Goal: Information Seeking & Learning: Learn about a topic

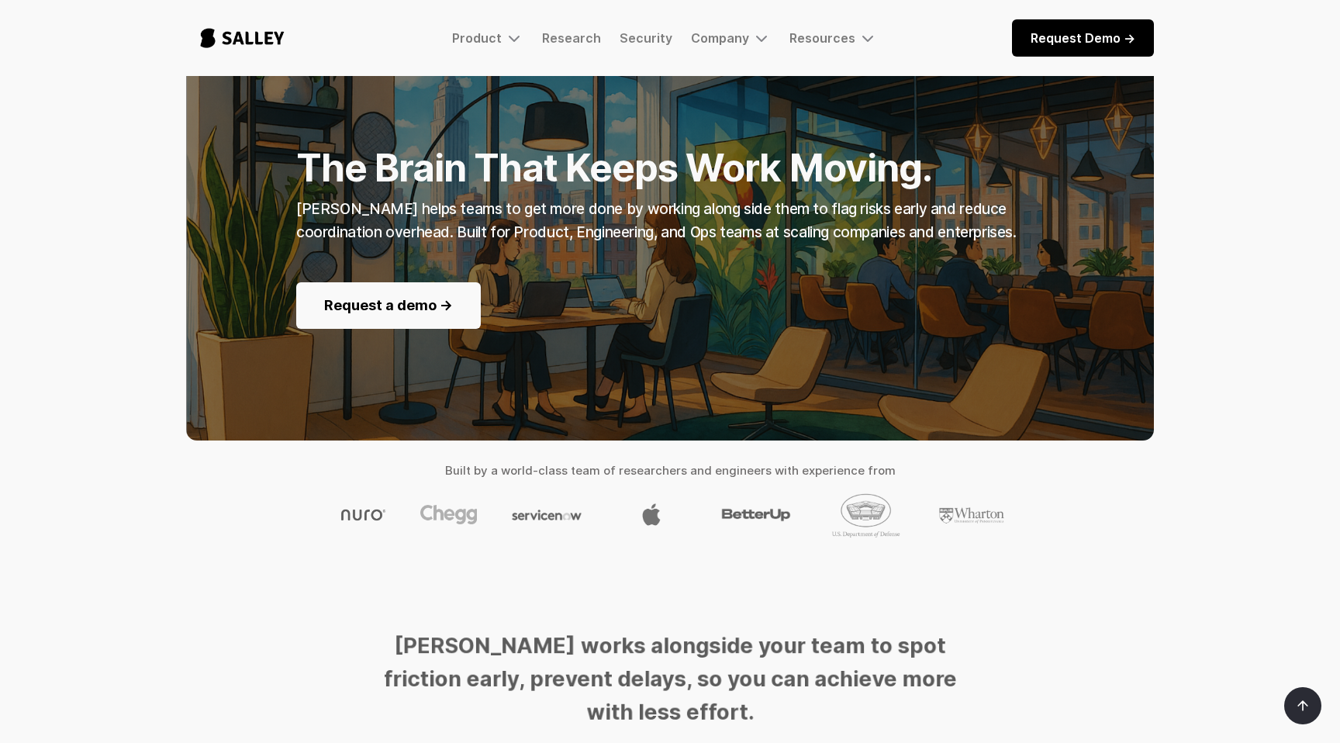
scroll to position [179, 0]
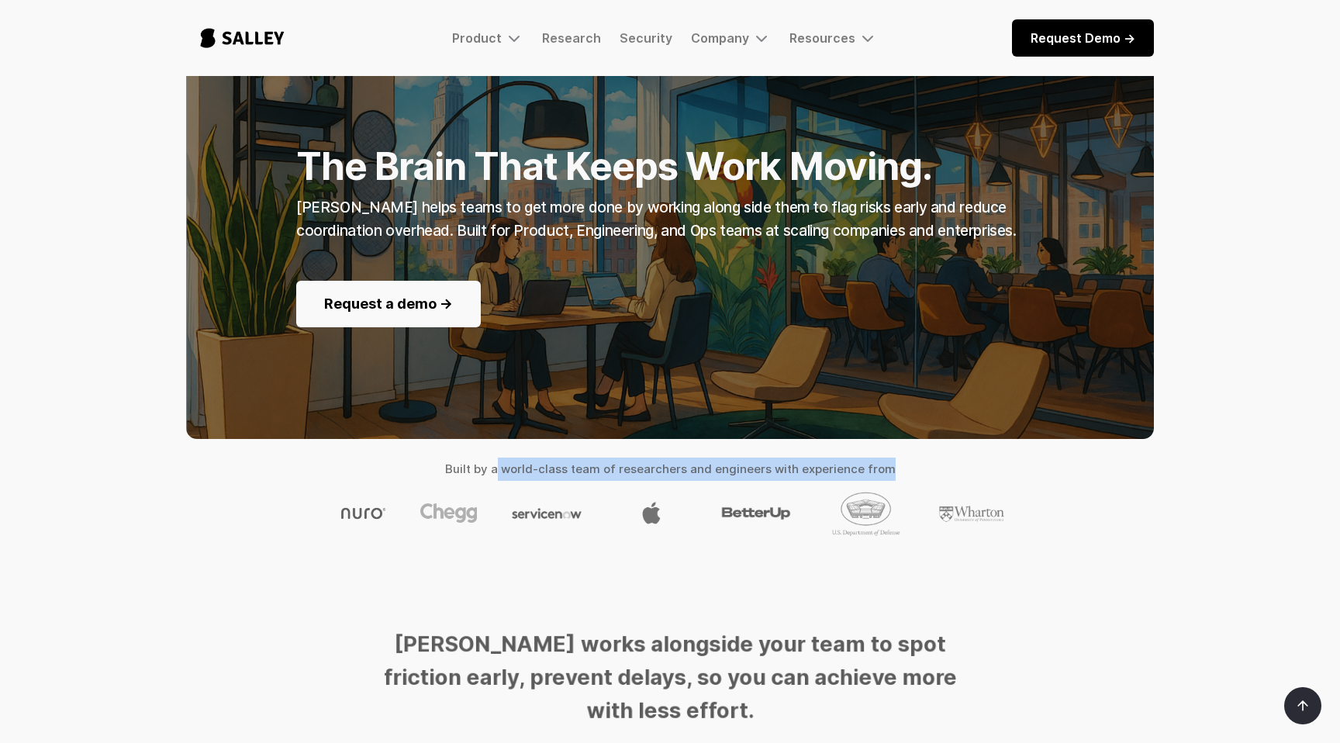
drag, startPoint x: 502, startPoint y: 467, endPoint x: 888, endPoint y: 467, distance: 386.2
click at [886, 467] on h4 "Built by a world-class team of researchers and engineers with experience from" at bounding box center [670, 469] width 968 height 23
click at [888, 467] on h4 "Built by a world-class team of researchers and engineers with experience from" at bounding box center [670, 469] width 968 height 23
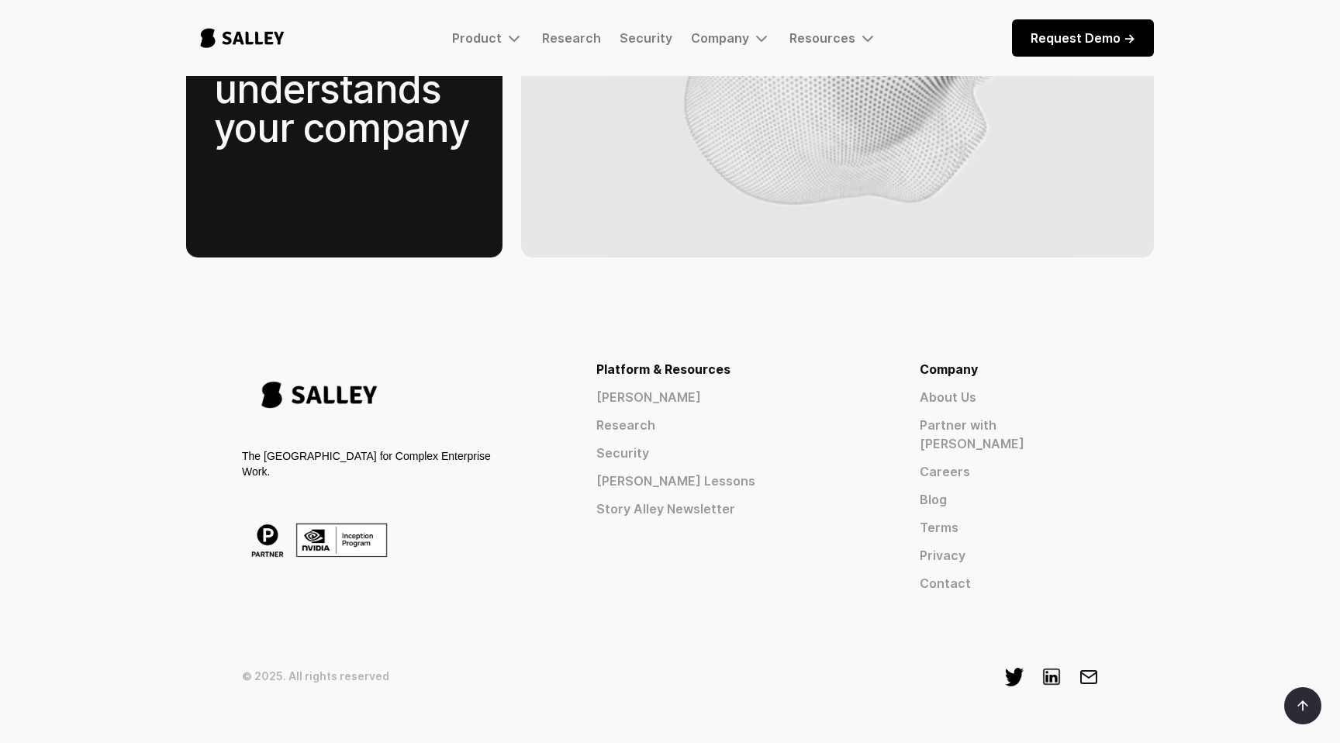
scroll to position [2385, 0]
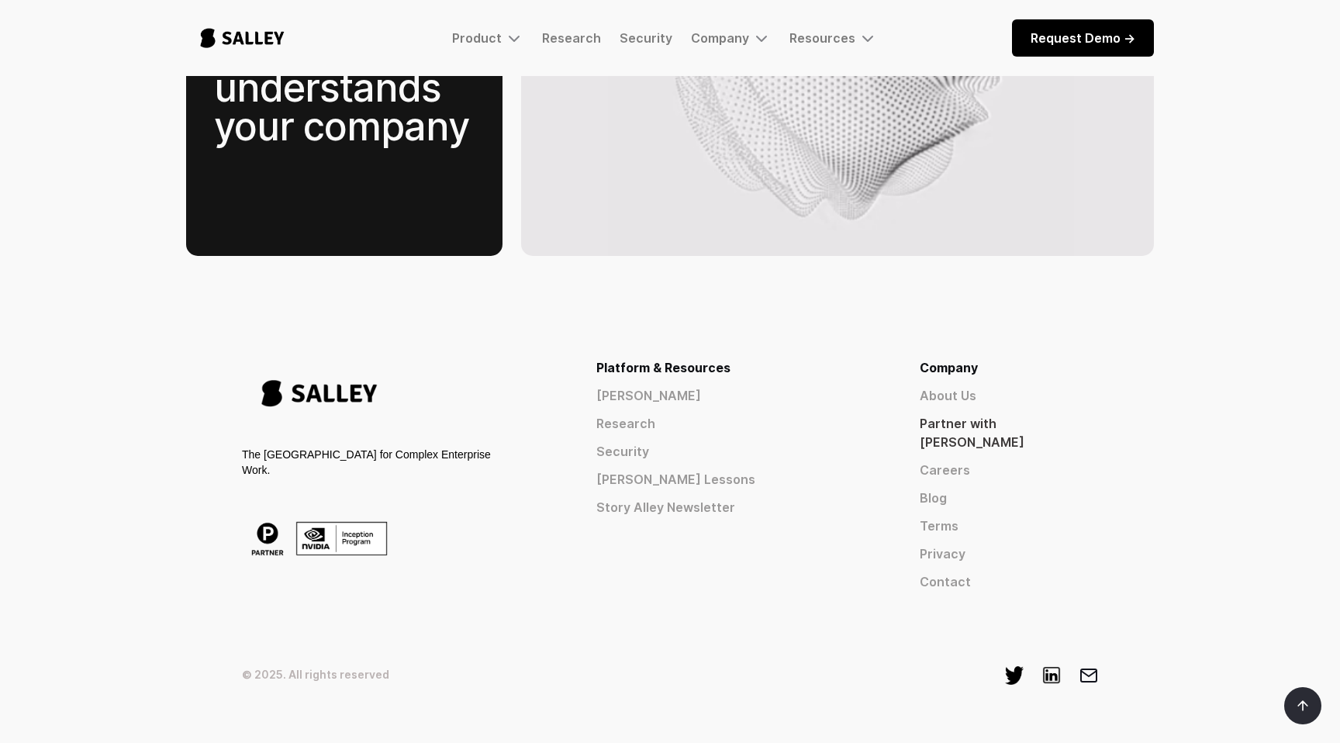
click at [1003, 414] on link "Partner with [PERSON_NAME]" at bounding box center [1009, 432] width 178 height 37
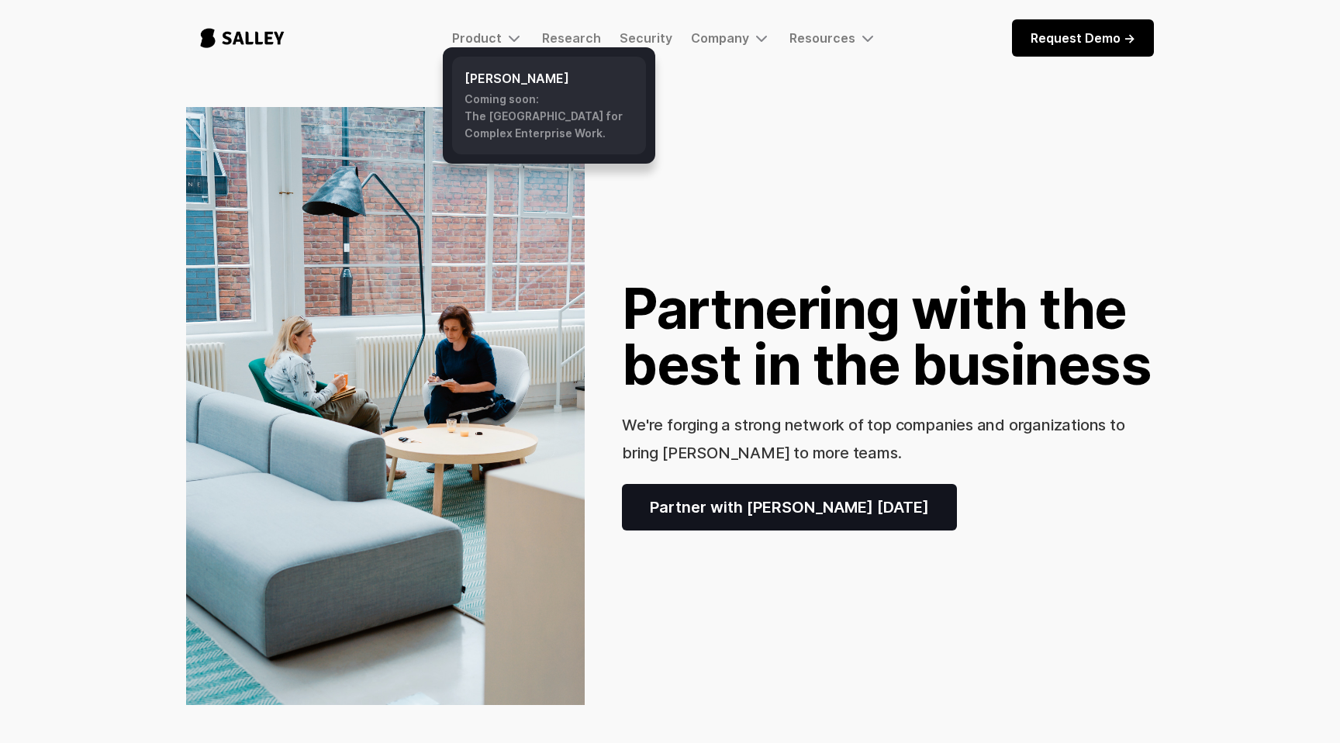
click at [504, 81] on h6 "[PERSON_NAME]" at bounding box center [548, 78] width 169 height 19
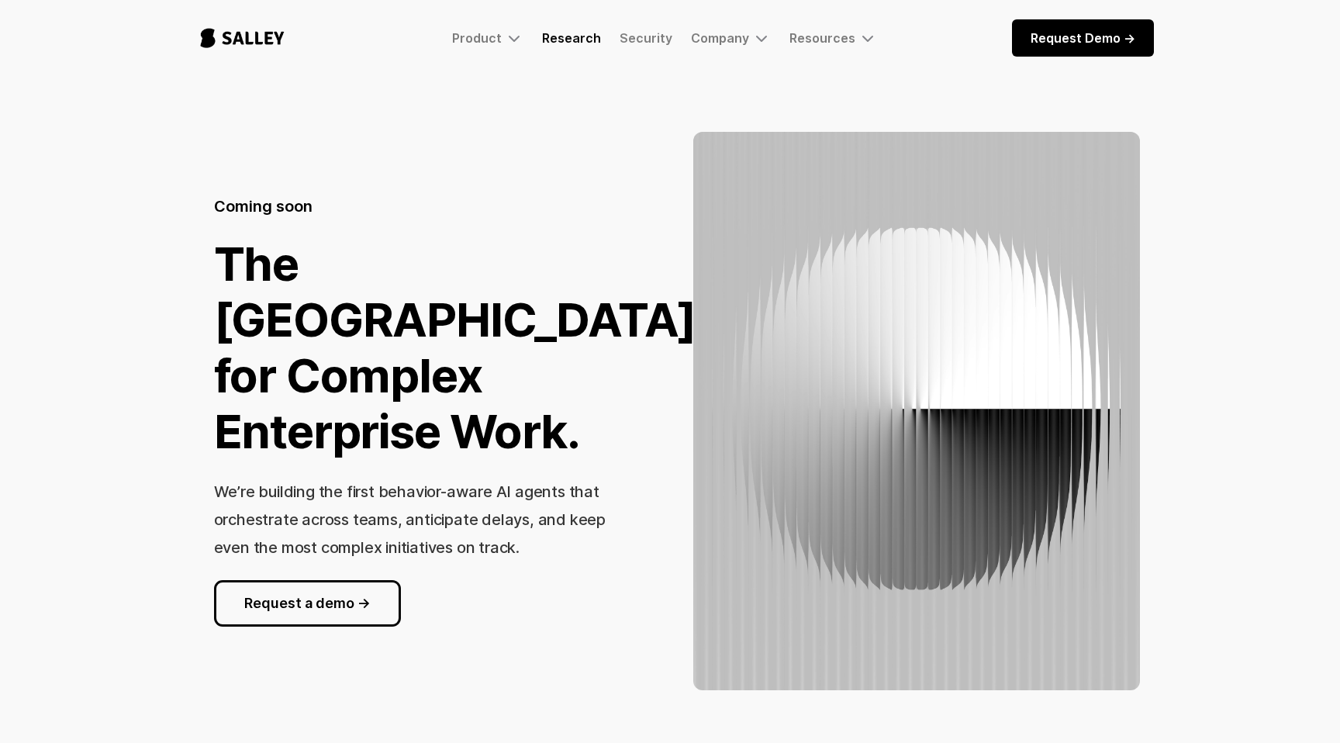
click at [558, 35] on link "Research" at bounding box center [571, 38] width 59 height 16
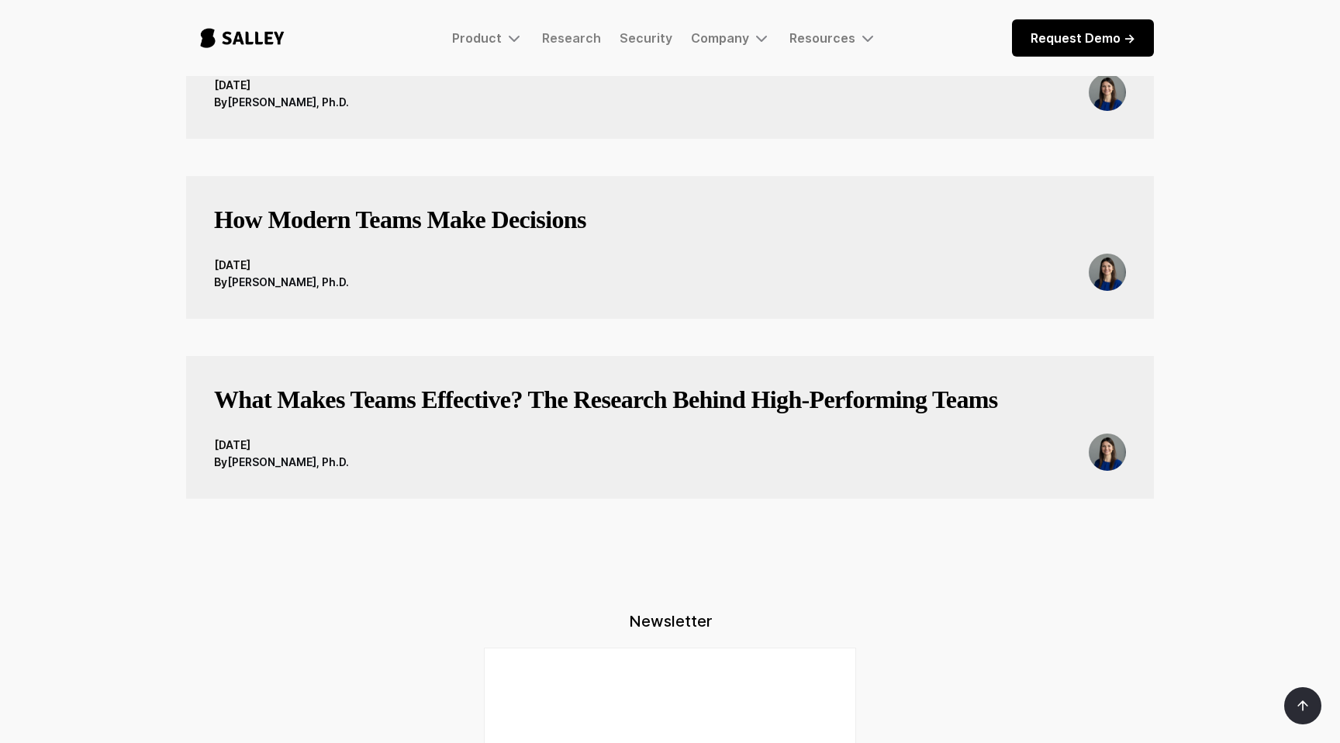
scroll to position [1277, 0]
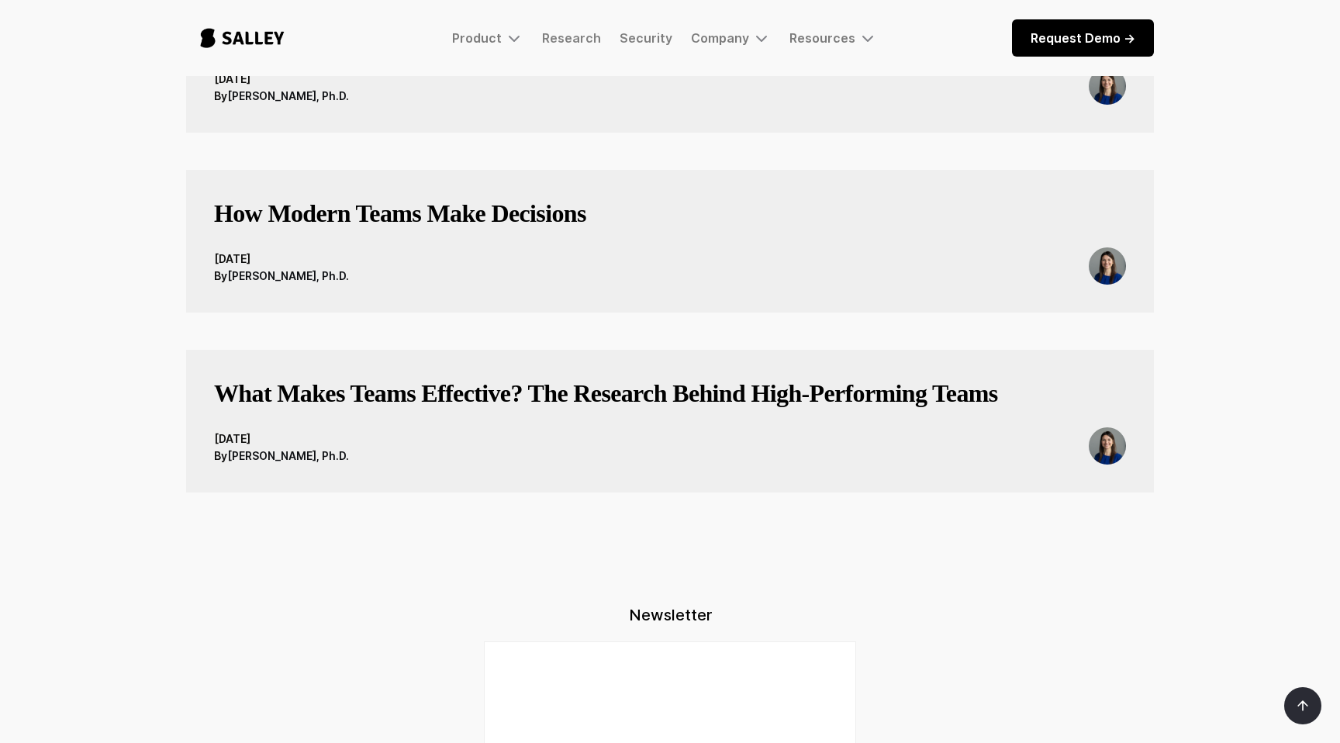
click at [500, 409] on h3 "What Makes Teams Effective? The Research Behind High-Performing Teams" at bounding box center [606, 393] width 784 height 31
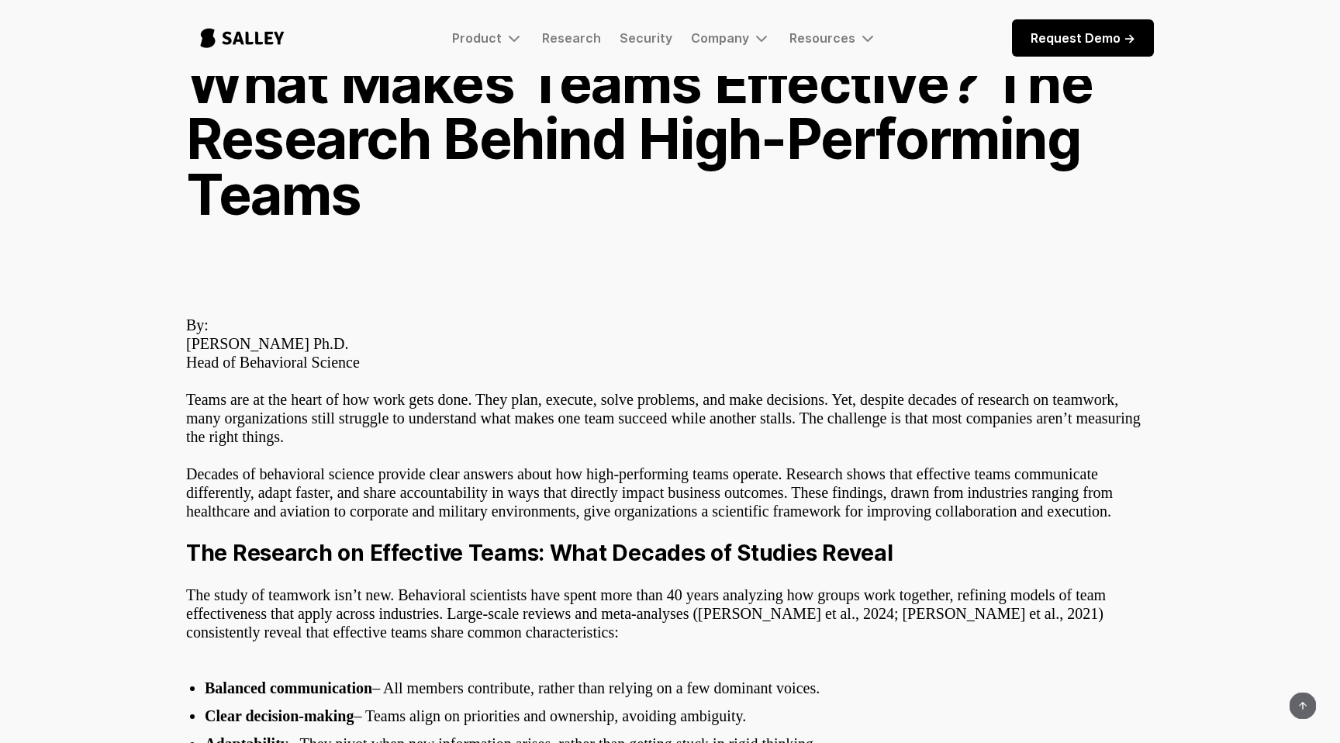
scroll to position [143, 0]
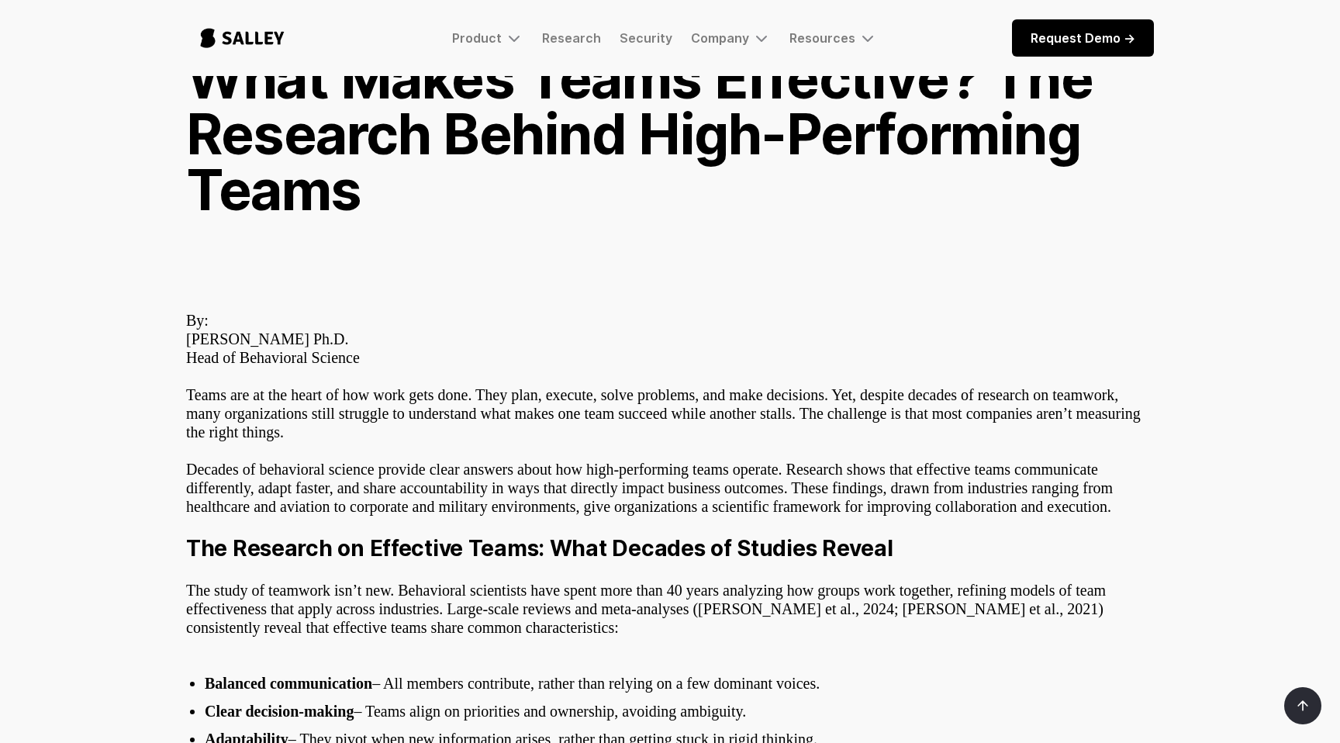
click at [206, 337] on p "By: [PERSON_NAME] Ph.D. Head of Behavioral Science Teams are at the heart of ho…" at bounding box center [670, 376] width 968 height 130
drag, startPoint x: 206, startPoint y: 337, endPoint x: 331, endPoint y: 337, distance: 124.8
click at [331, 337] on p "By: [PERSON_NAME] Ph.D. Head of Behavioral Science Teams are at the heart of ho…" at bounding box center [670, 376] width 968 height 130
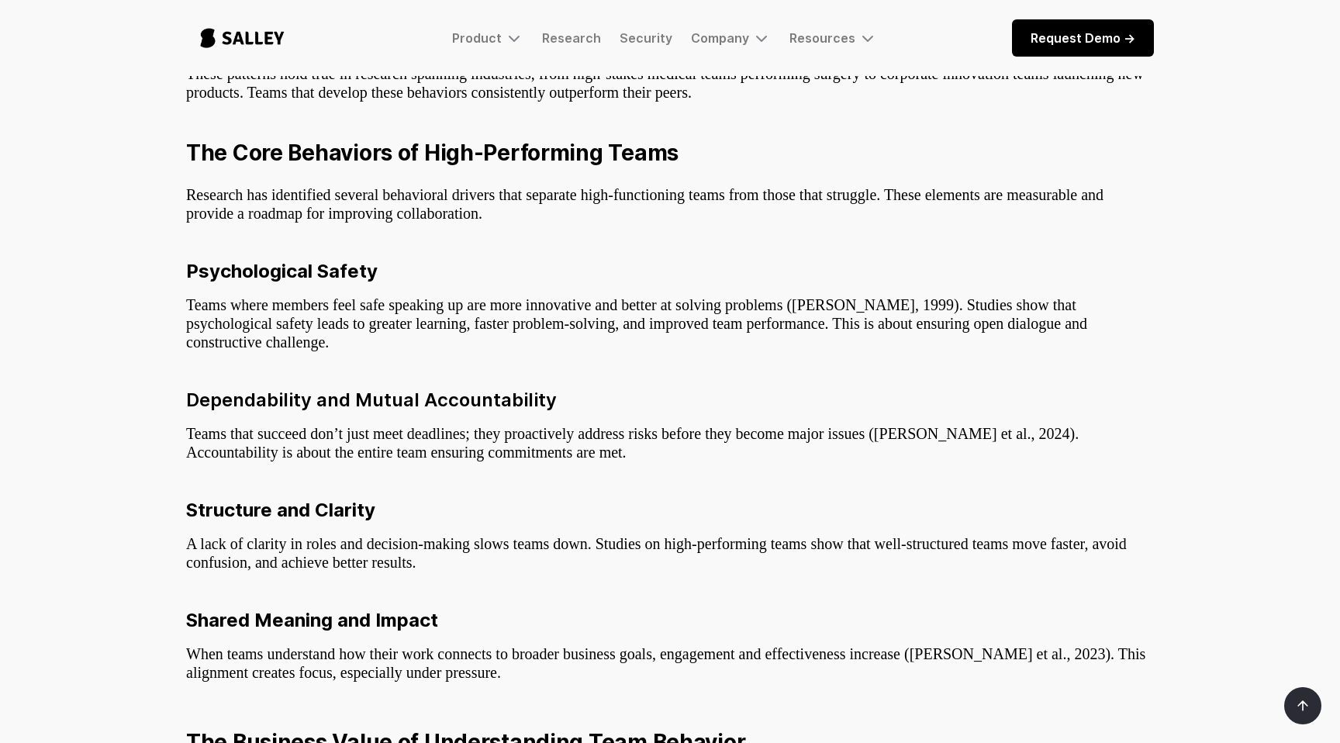
scroll to position [1007, 0]
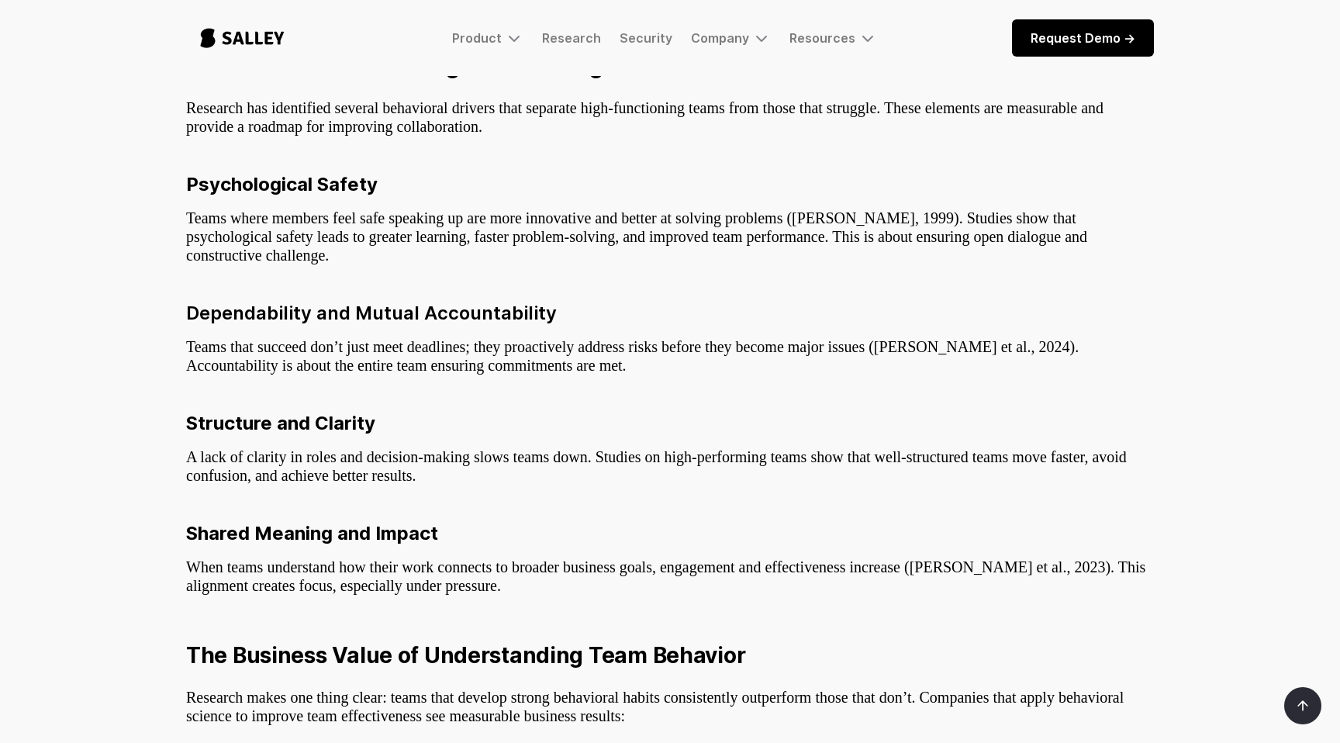
click at [683, 391] on div "By: [PERSON_NAME] Ph.D. Head of Behavioral Science Teams are at the heart of ho…" at bounding box center [670, 365] width 968 height 1836
